Goal: Task Accomplishment & Management: Manage account settings

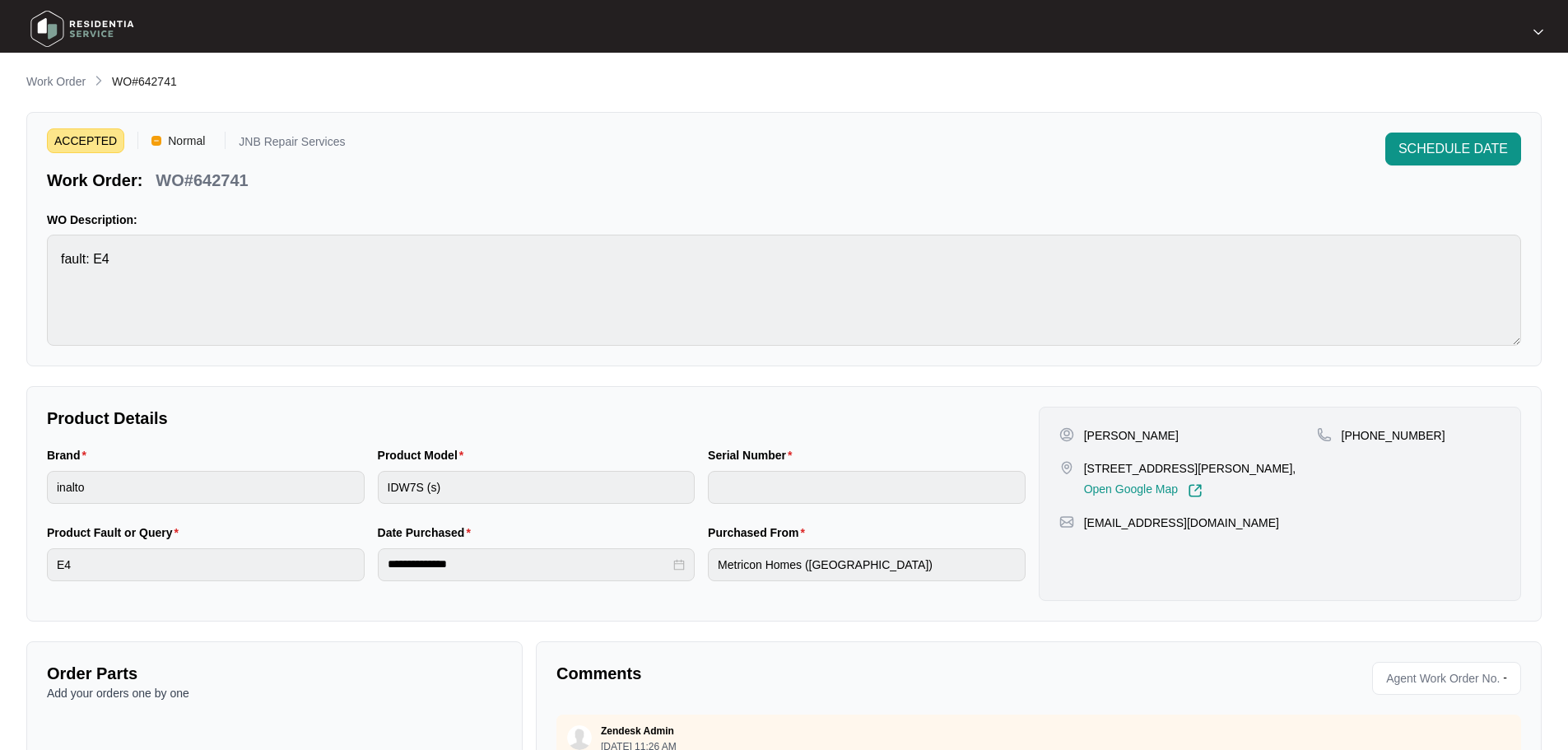
click at [77, 34] on img at bounding box center [83, 28] width 115 height 49
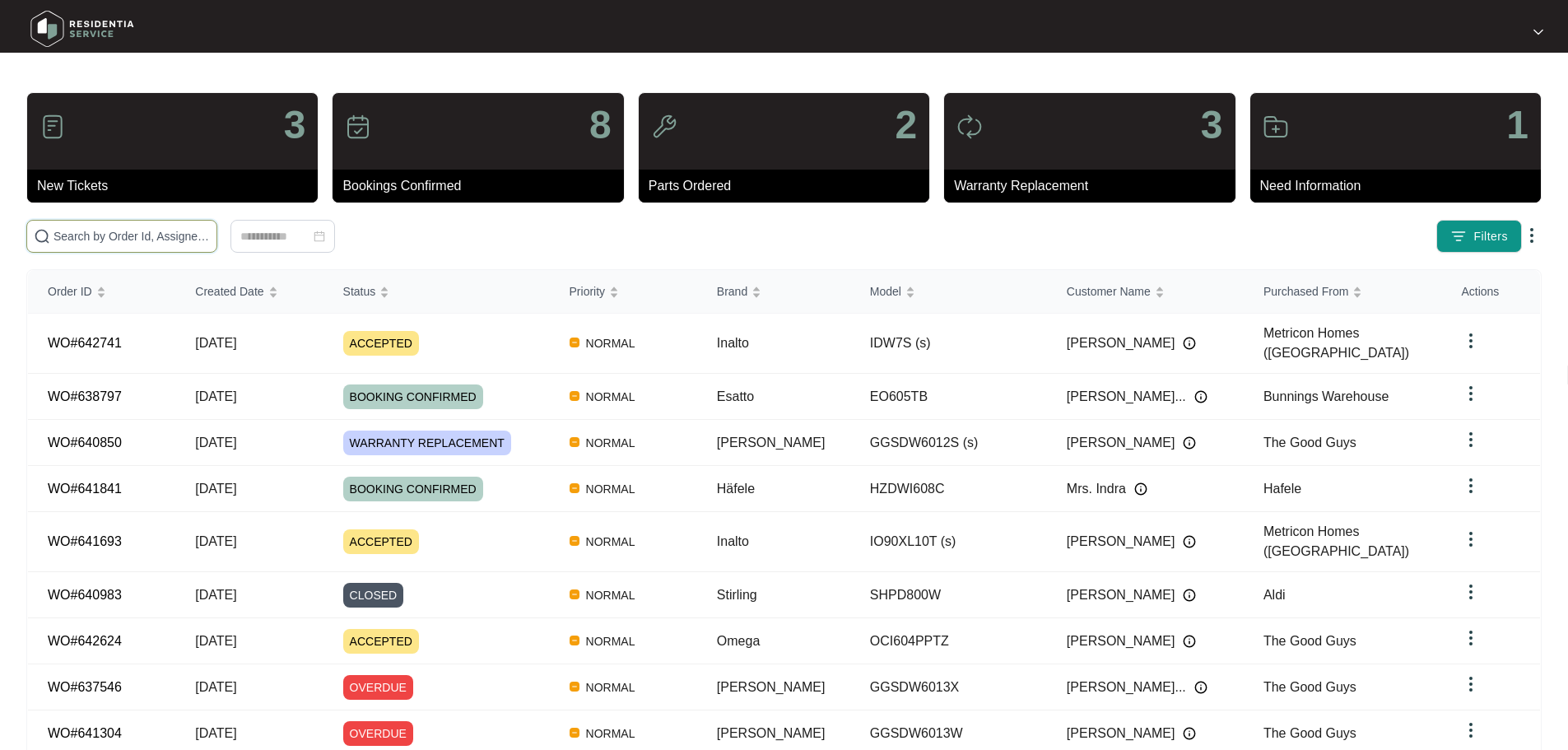
click at [210, 238] on input "text" at bounding box center [132, 237] width 157 height 19
paste input "641304"
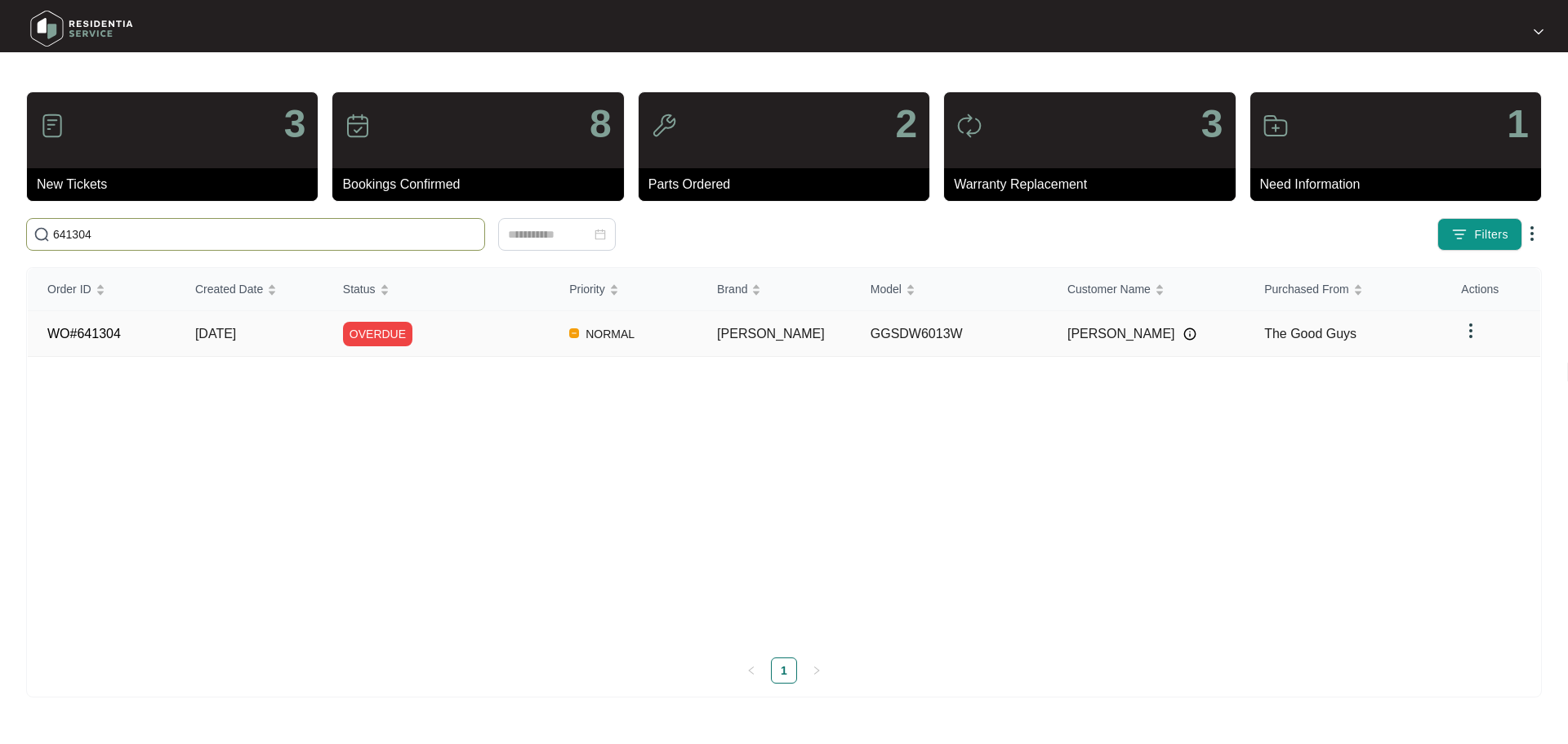
type input "641304"
click at [498, 343] on div "OVERDUE" at bounding box center [446, 334] width 206 height 25
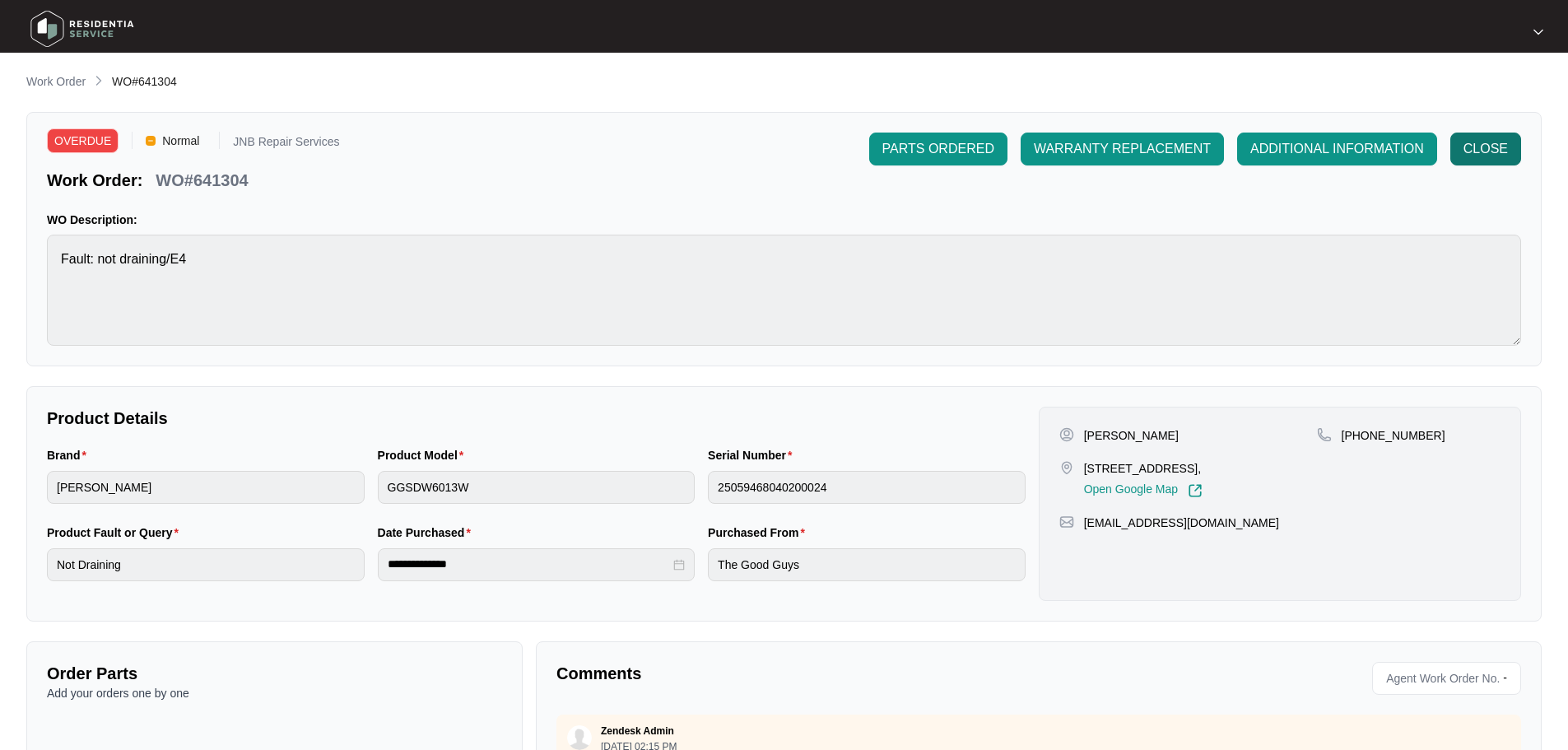
click at [1487, 136] on button "CLOSE" at bounding box center [1485, 149] width 71 height 32
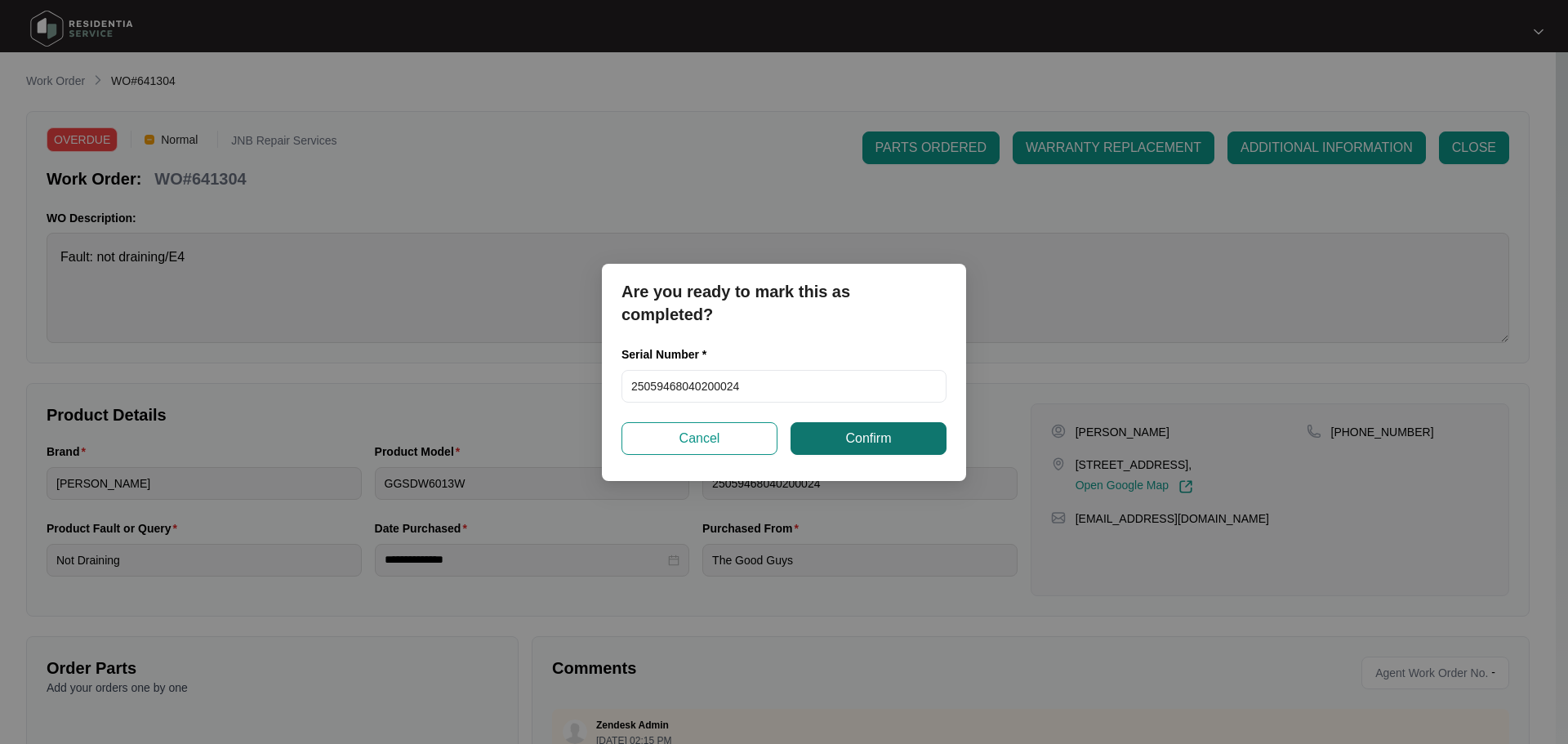
click at [854, 441] on span "Confirm" at bounding box center [868, 438] width 46 height 19
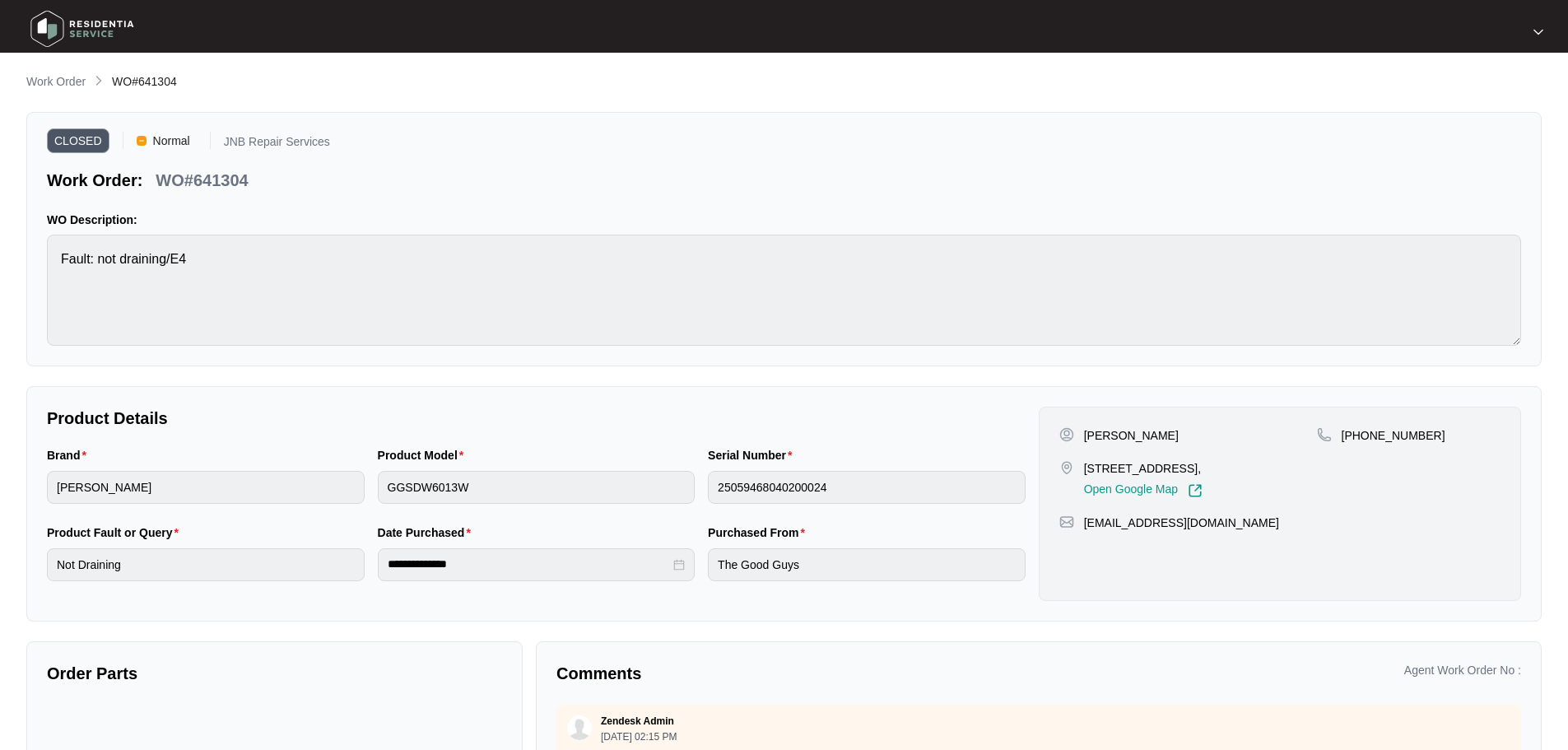
click at [71, 35] on img at bounding box center [83, 28] width 115 height 49
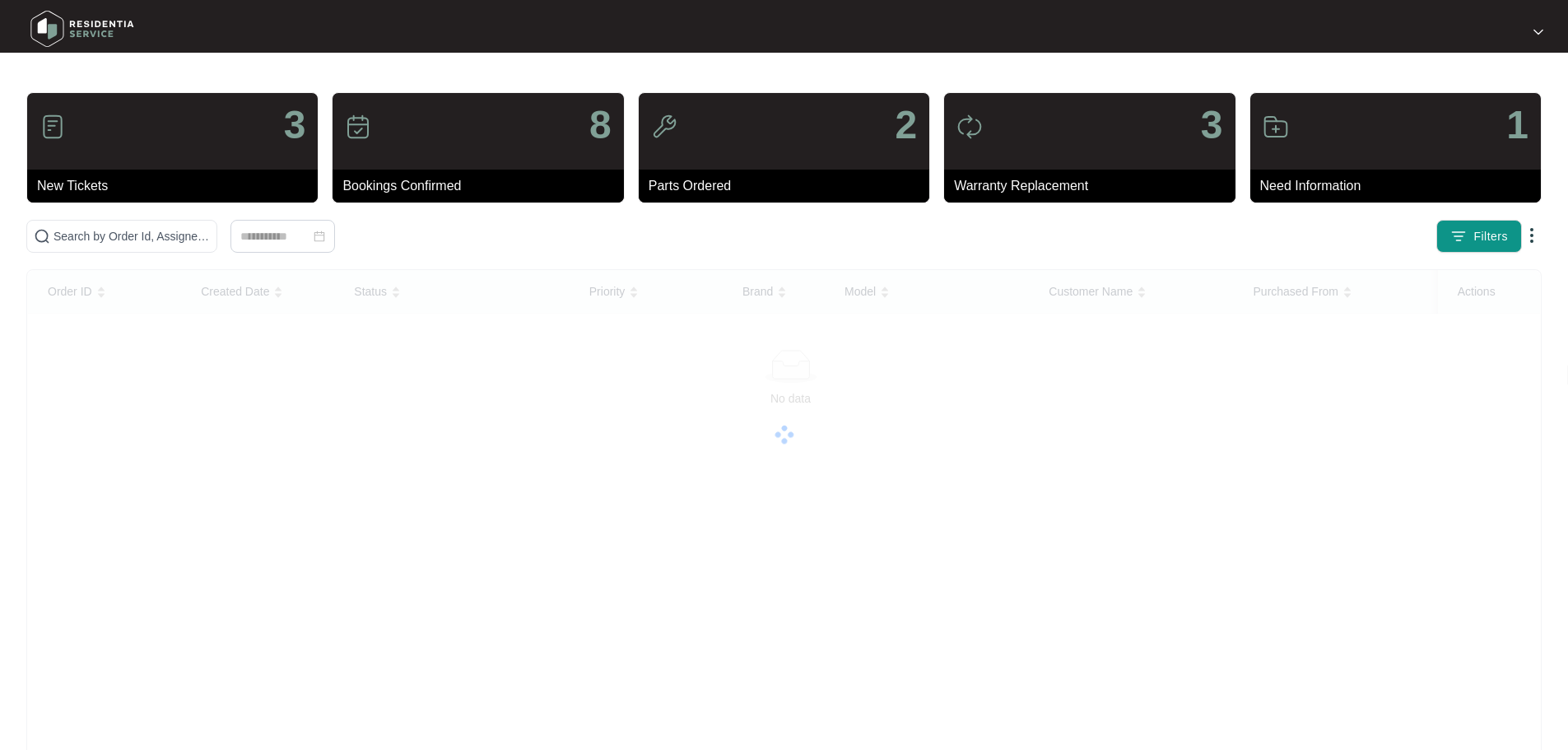
drag, startPoint x: 77, startPoint y: 32, endPoint x: 133, endPoint y: 49, distance: 58.5
click at [78, 32] on img at bounding box center [83, 28] width 115 height 49
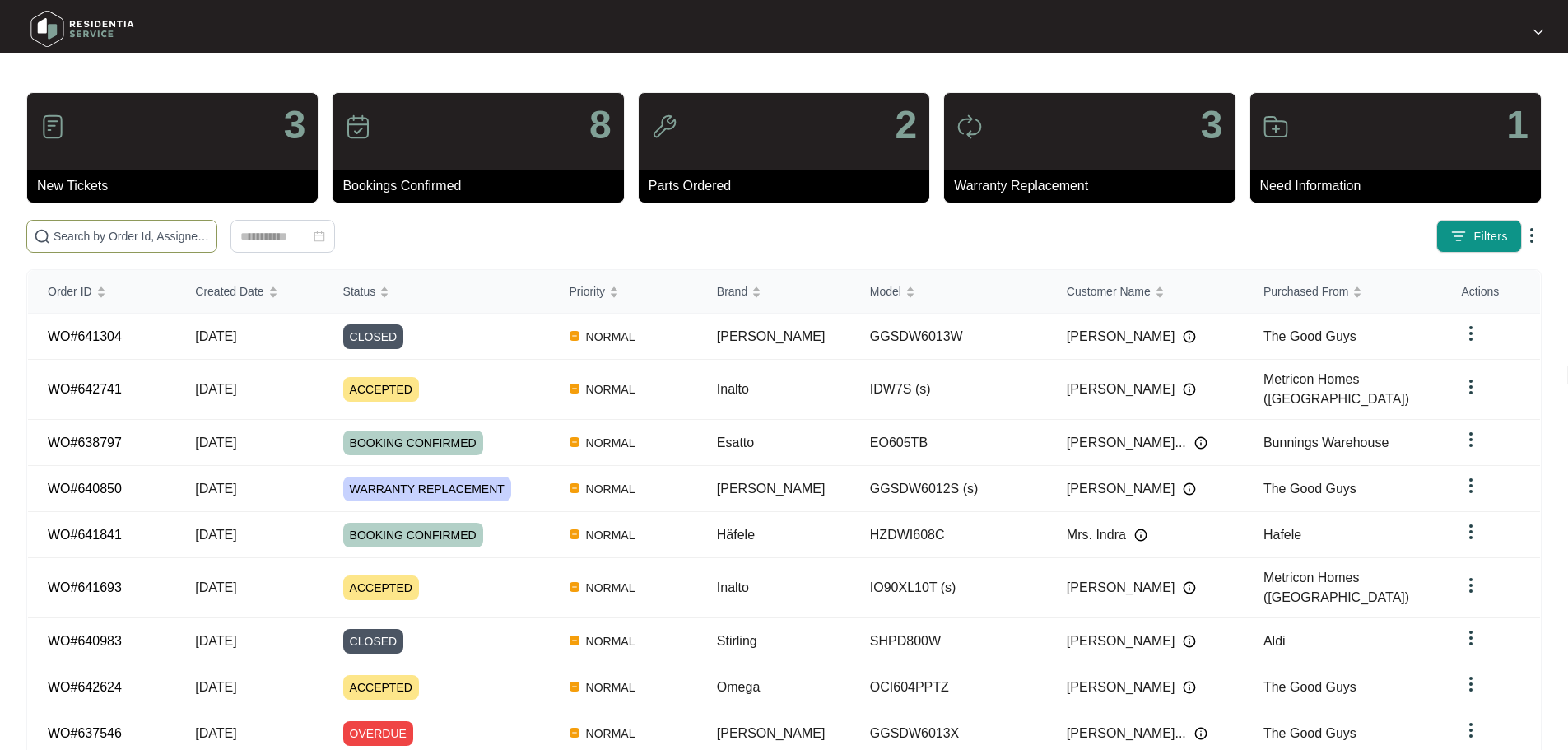
click at [210, 238] on input "text" at bounding box center [132, 237] width 157 height 19
paste input "639837"
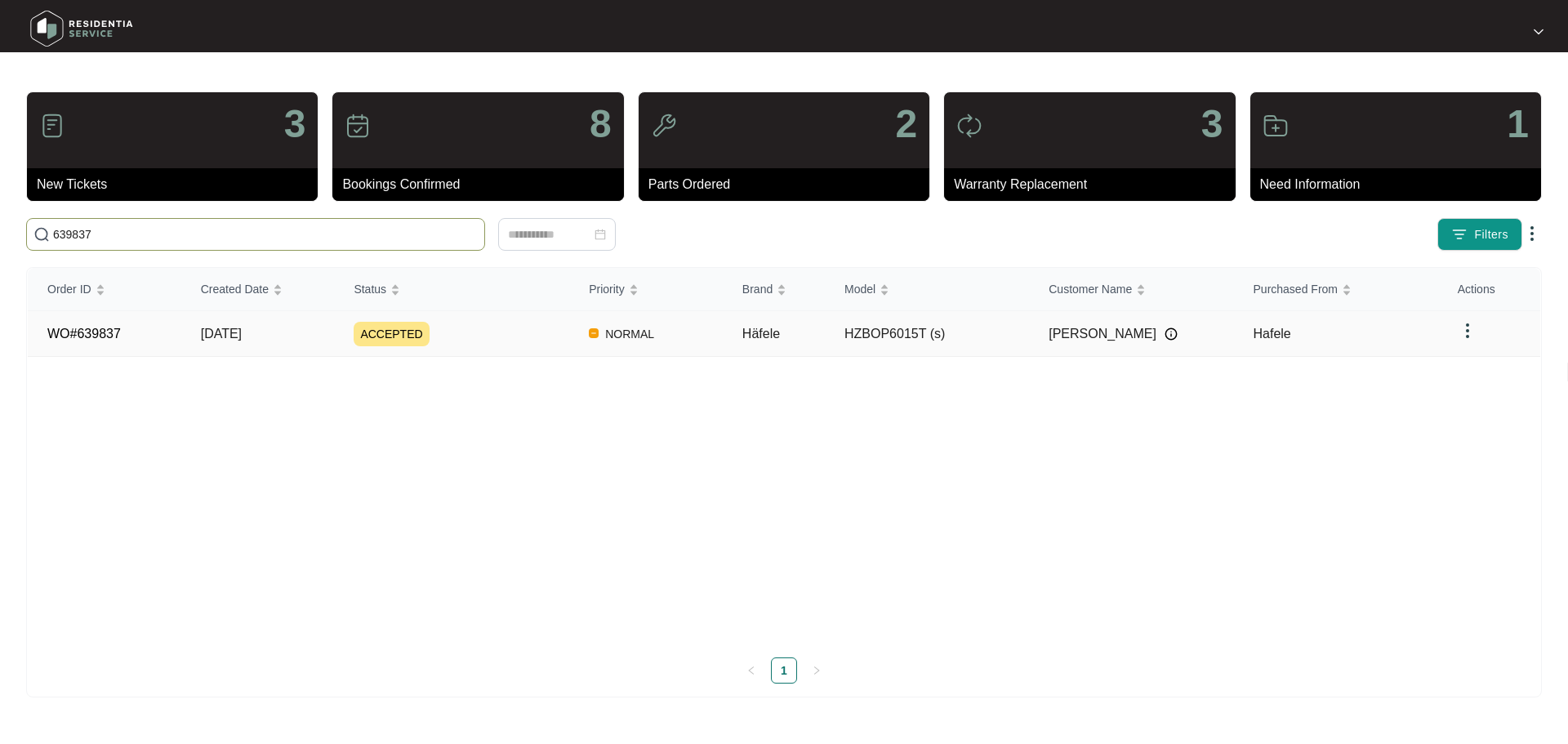
type input "639837"
click at [475, 338] on div "ACCEPTED" at bounding box center [461, 334] width 215 height 25
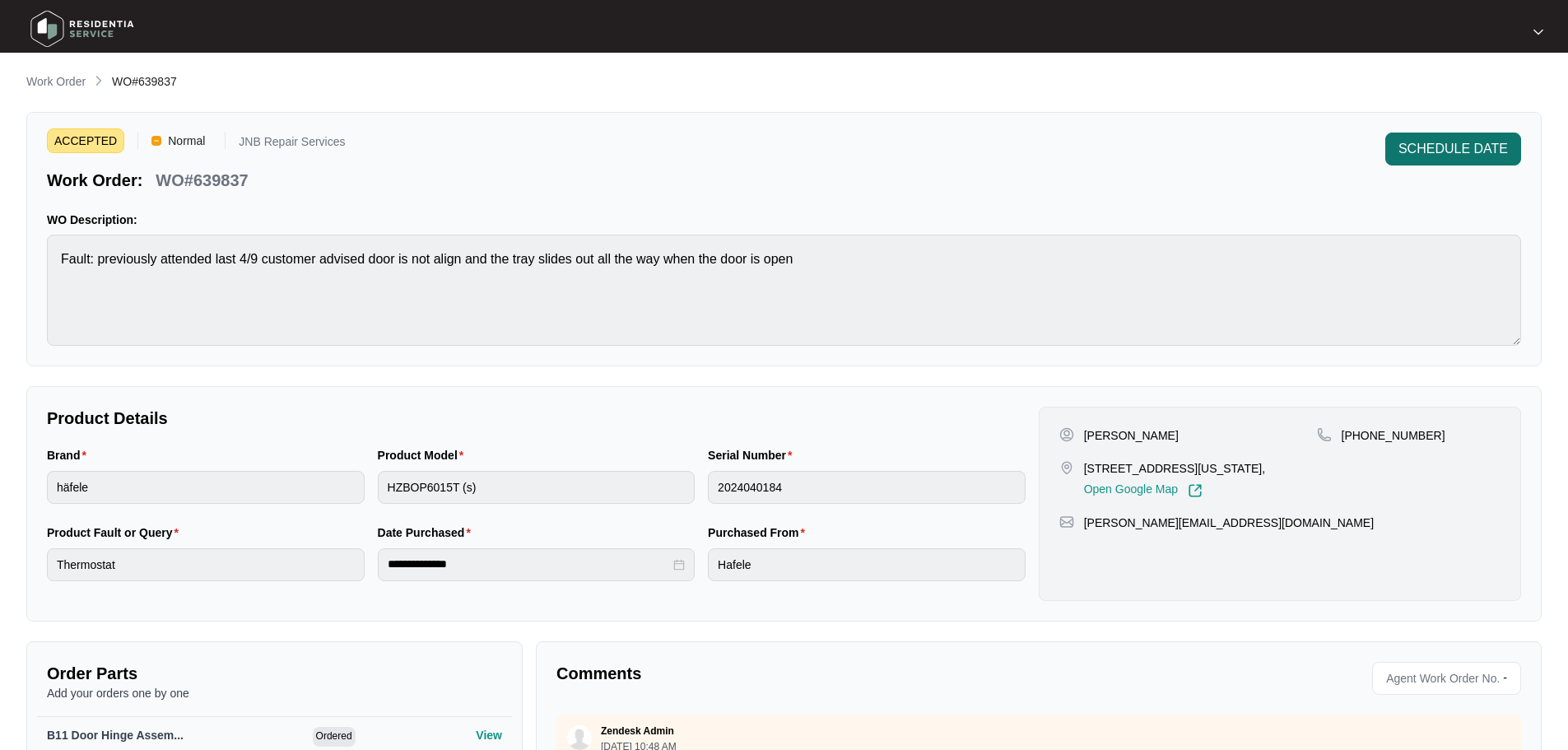
click at [1449, 161] on button "SCHEDULE DATE" at bounding box center [1453, 149] width 135 height 32
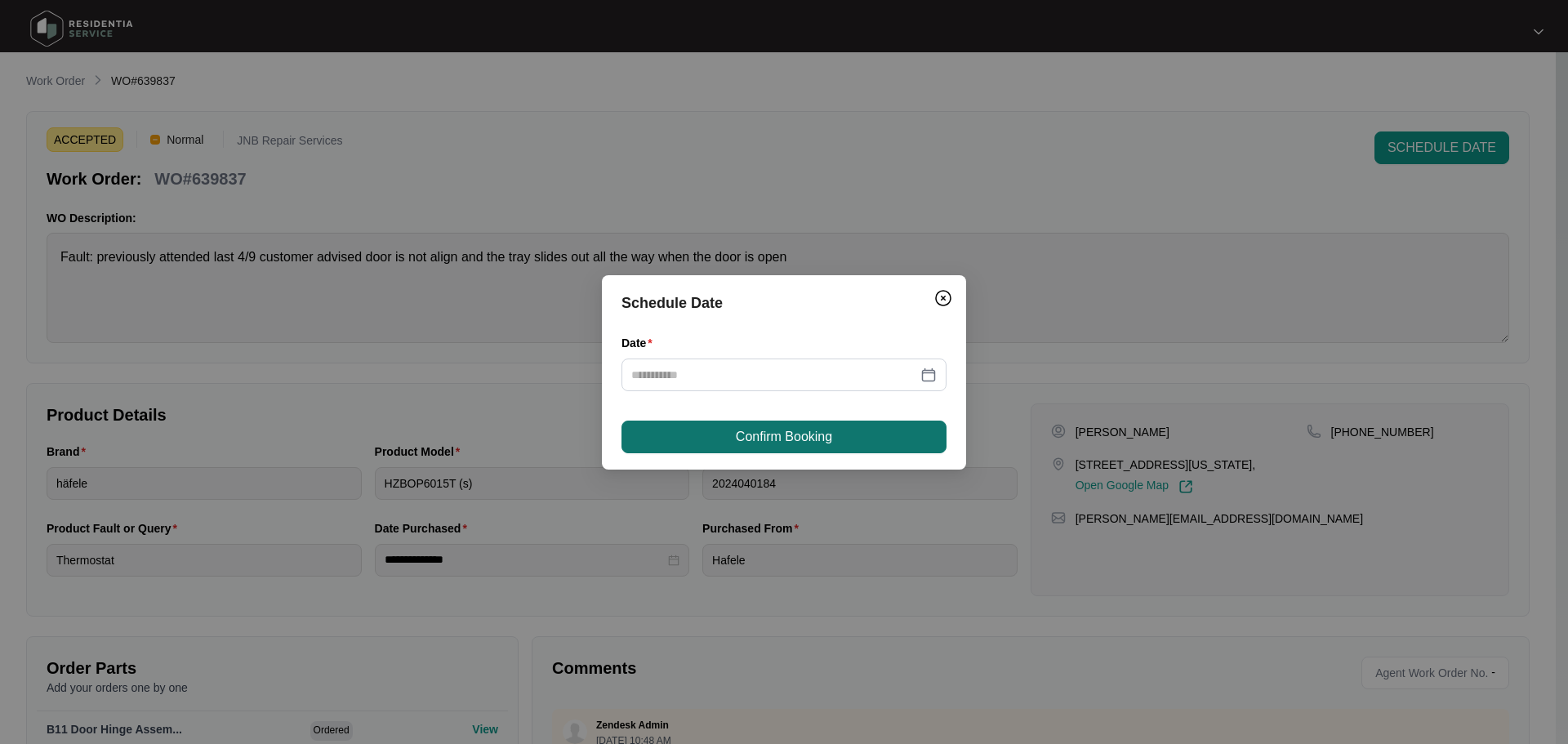
drag, startPoint x: 931, startPoint y: 373, endPoint x: 893, endPoint y: 432, distance: 70.2
click at [931, 373] on div at bounding box center [784, 375] width 306 height 18
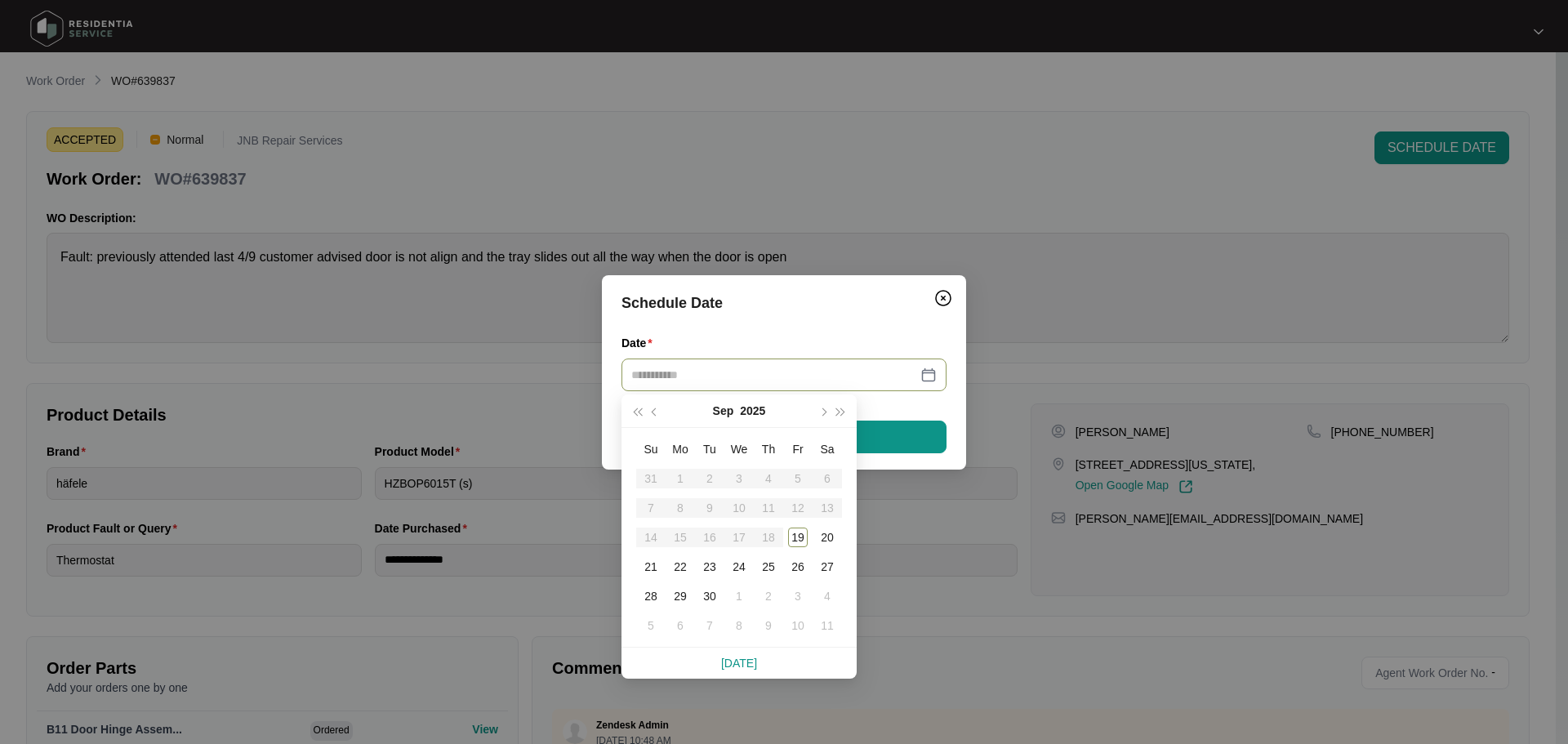
click at [930, 366] on div at bounding box center [784, 375] width 306 height 18
type input "**********"
click at [803, 538] on div "19" at bounding box center [797, 537] width 19 height 19
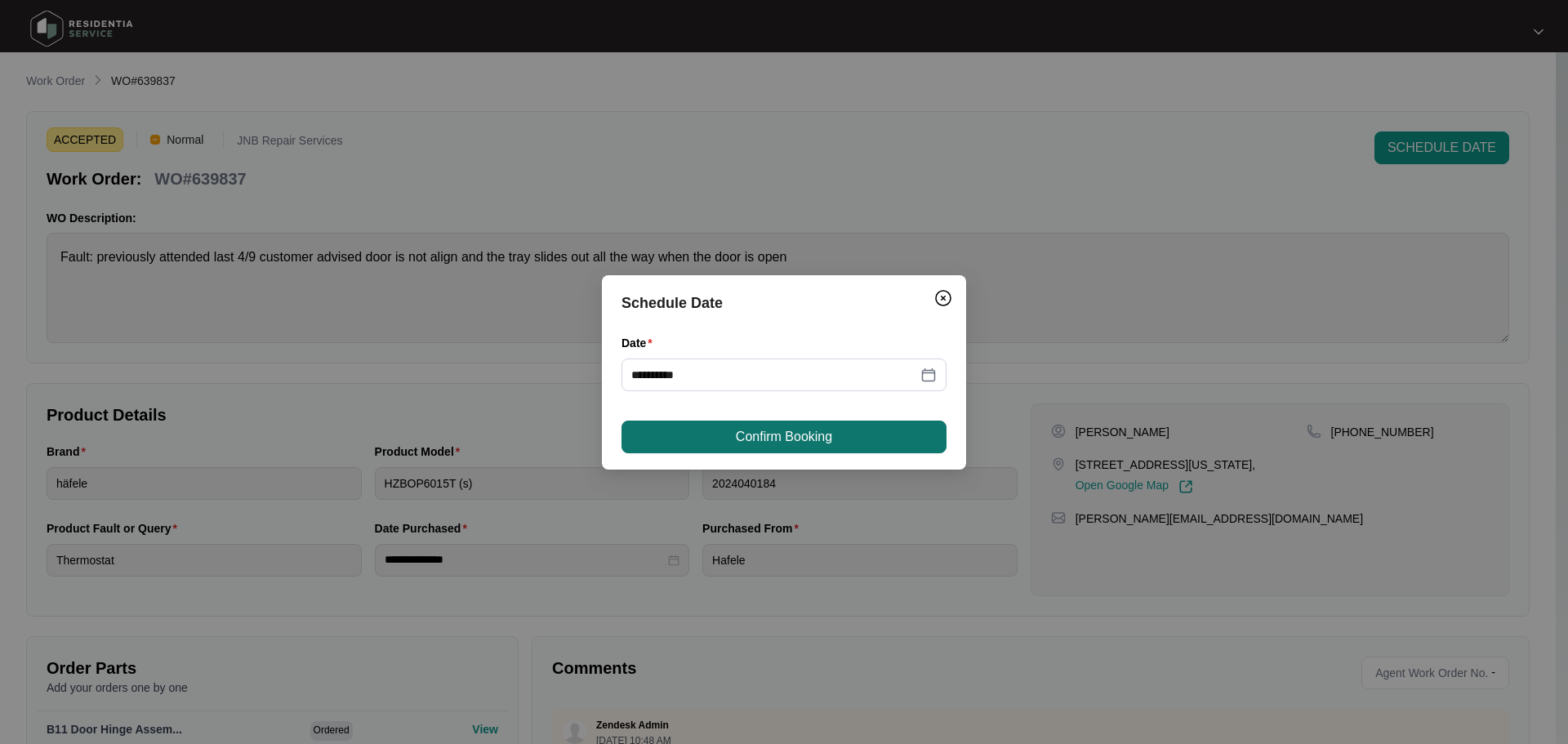
click at [847, 438] on button "Confirm Booking" at bounding box center [783, 436] width 325 height 32
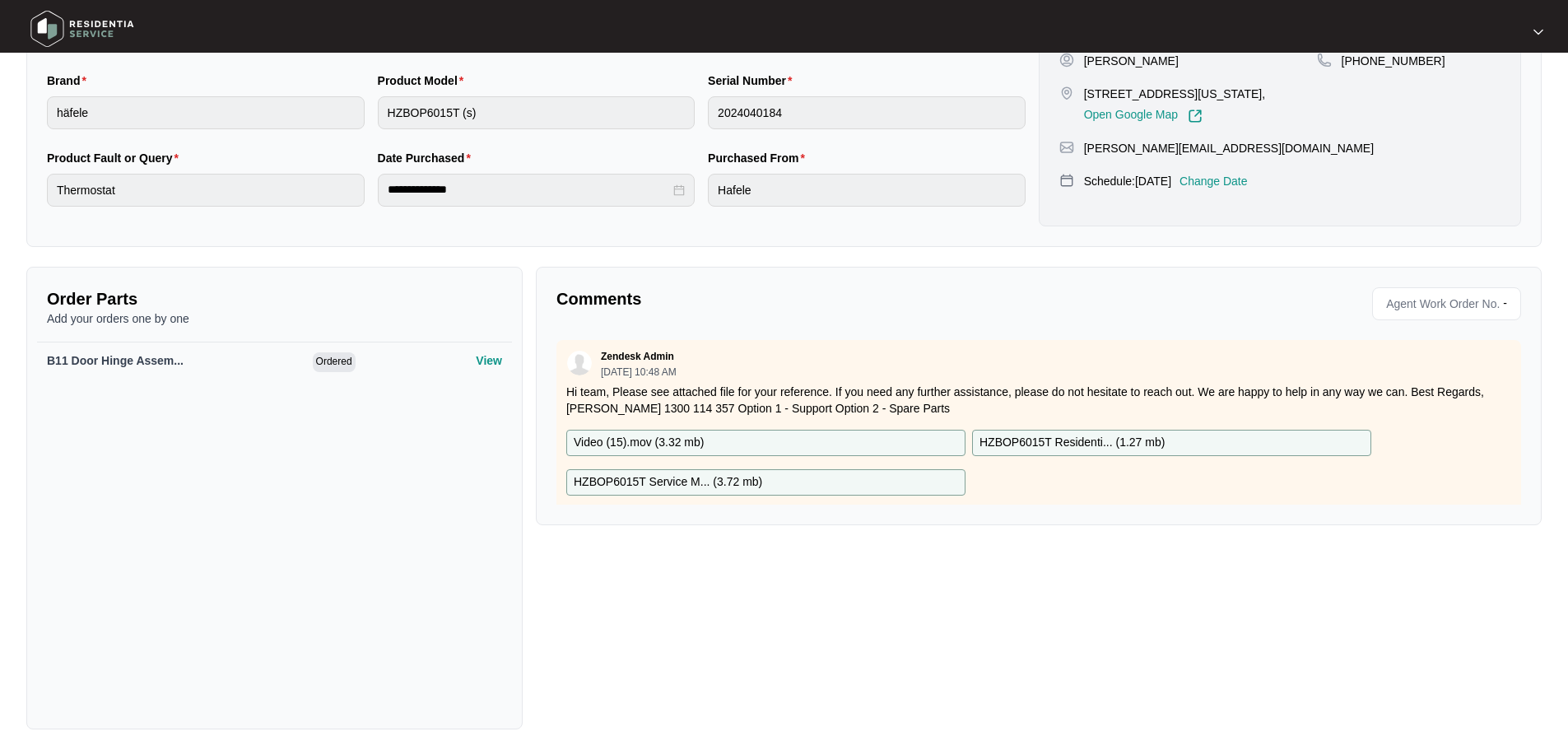
scroll to position [381, 0]
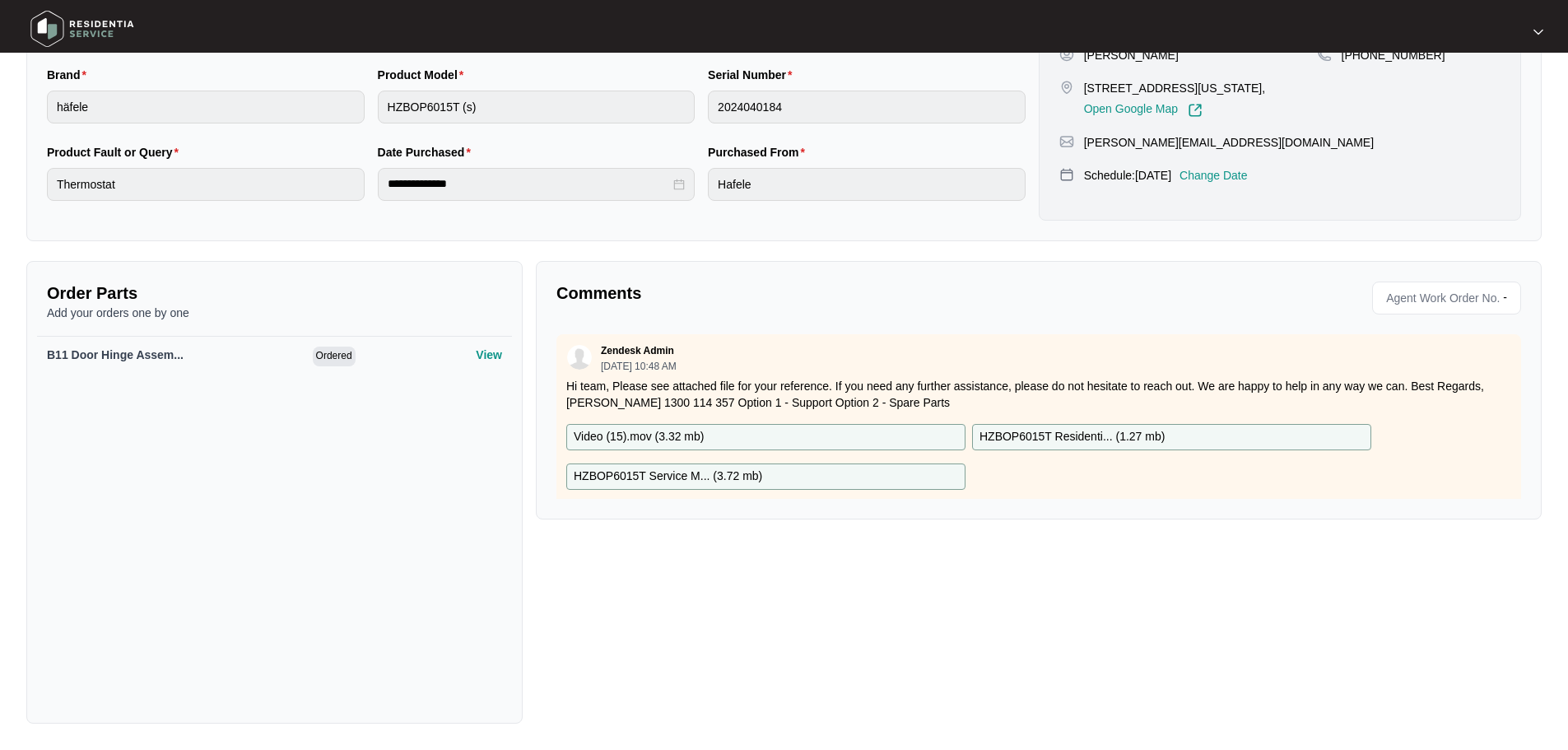
click at [659, 568] on div "Comments Agent Work Order No. - Zendesk Admin [DATE] 10:48 AM Hi team, Please s…" at bounding box center [1039, 492] width 1019 height 463
drag, startPoint x: 919, startPoint y: 508, endPoint x: 932, endPoint y: 476, distance: 34.5
click at [921, 490] on div "Comments Agent Work Order No. - Zendesk Admin [DATE] 10:48 AM Hi team, Please s…" at bounding box center [1039, 390] width 1006 height 259
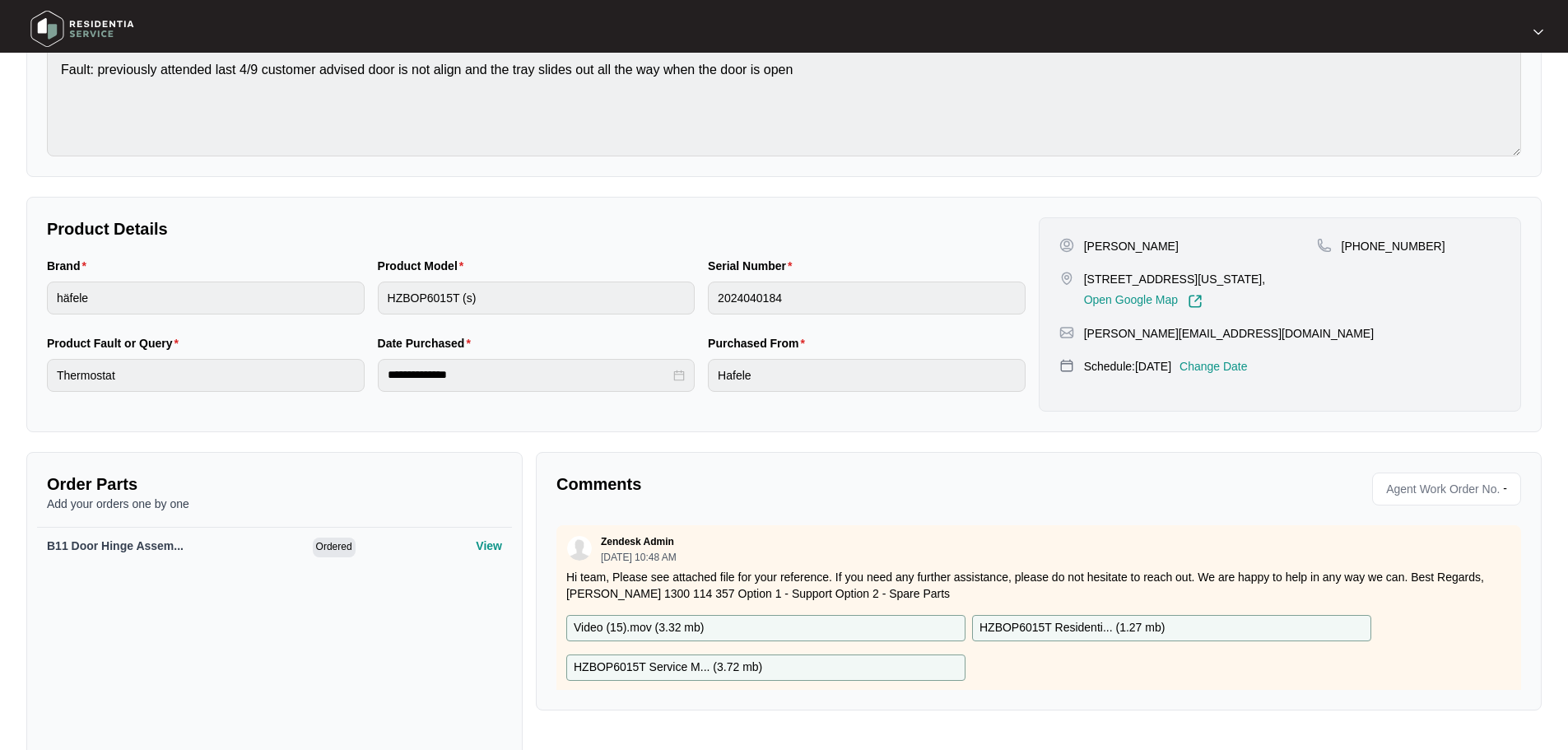
scroll to position [0, 0]
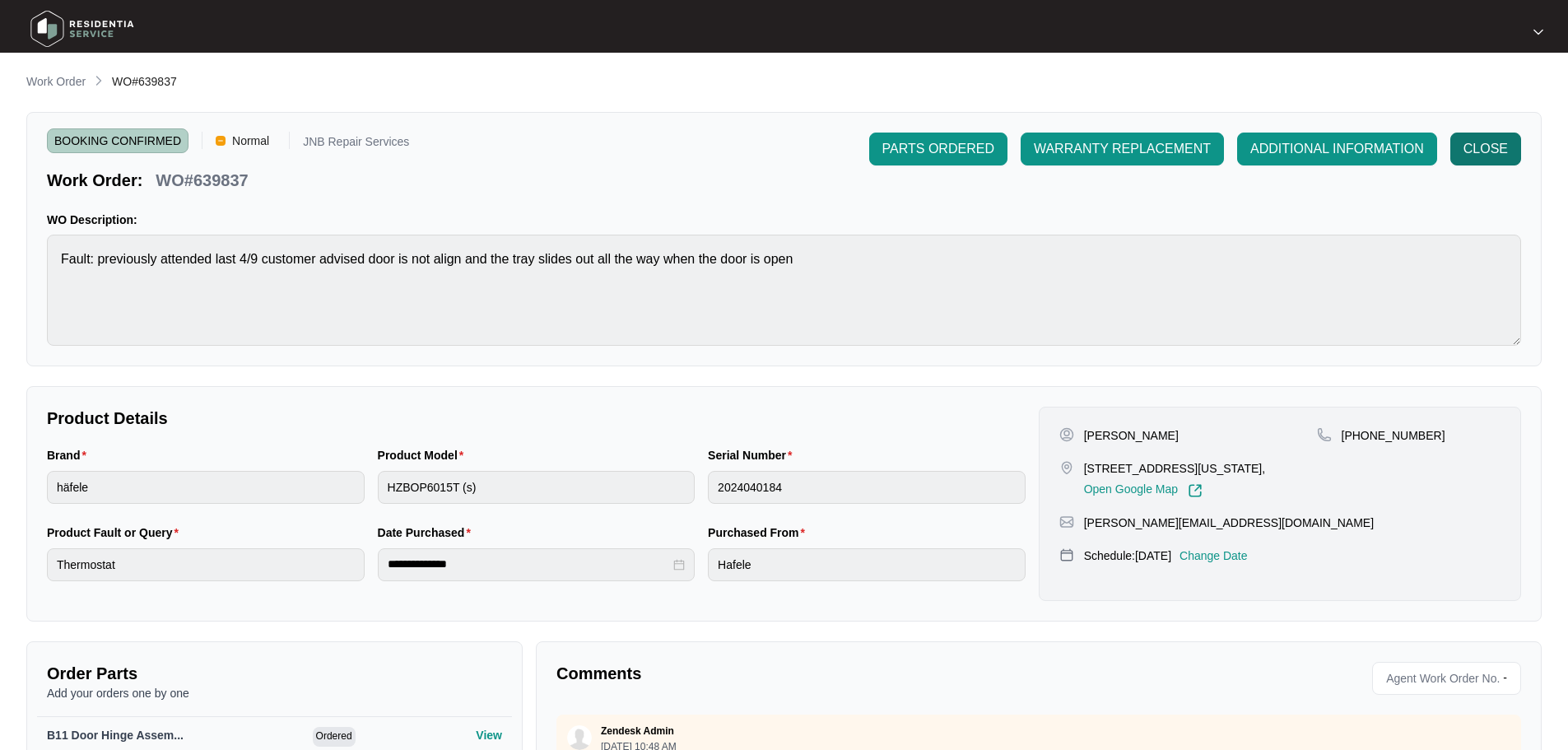
click at [1478, 149] on span "CLOSE" at bounding box center [1486, 149] width 45 height 19
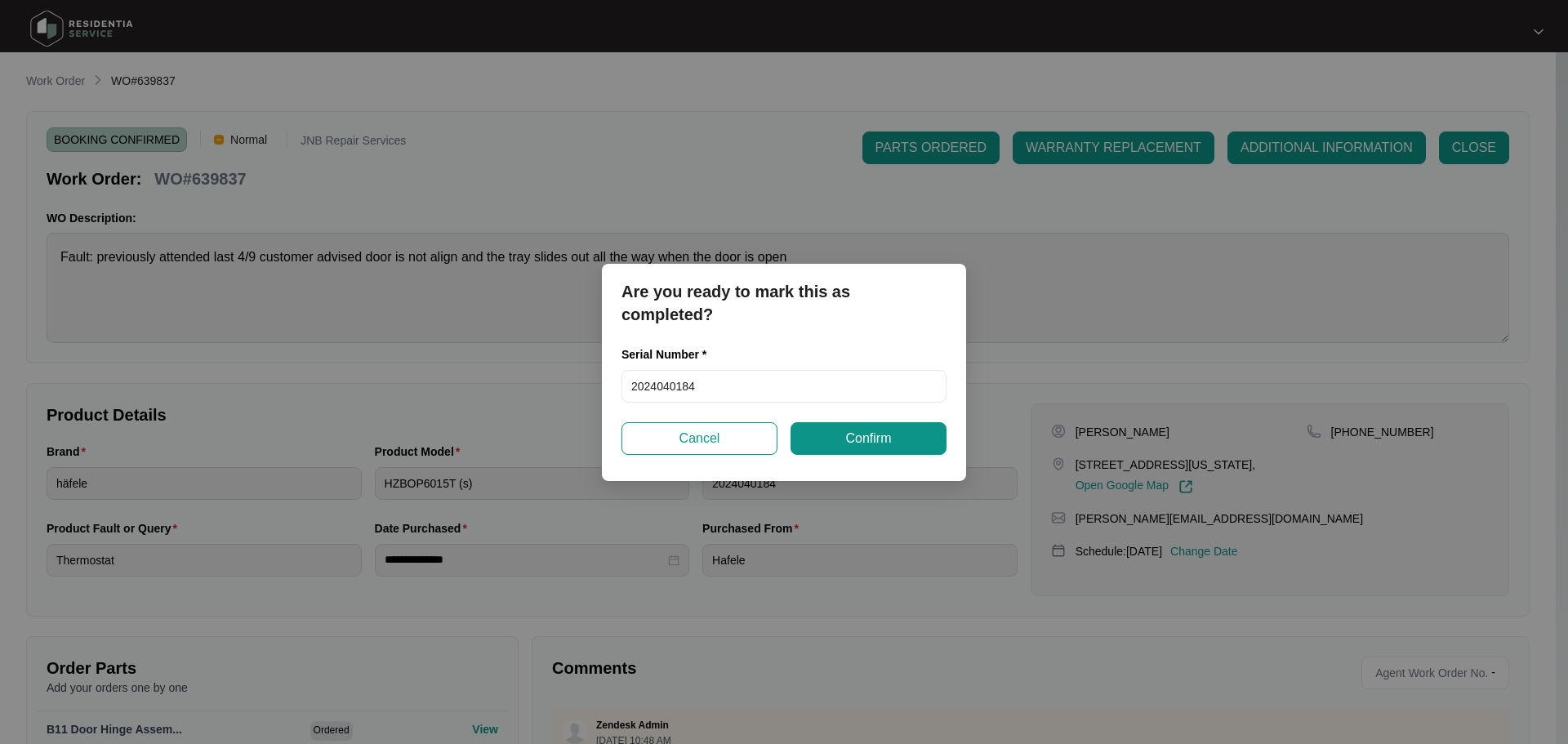
click at [860, 415] on div "Serial Number * 2024040184" at bounding box center [783, 383] width 338 height 76
click at [866, 437] on span "Confirm" at bounding box center [868, 438] width 46 height 19
